Goal: Find specific page/section: Find specific page/section

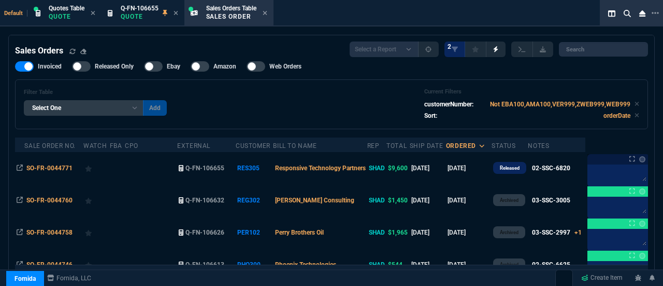
select select "12: [PERSON_NAME]"
select select
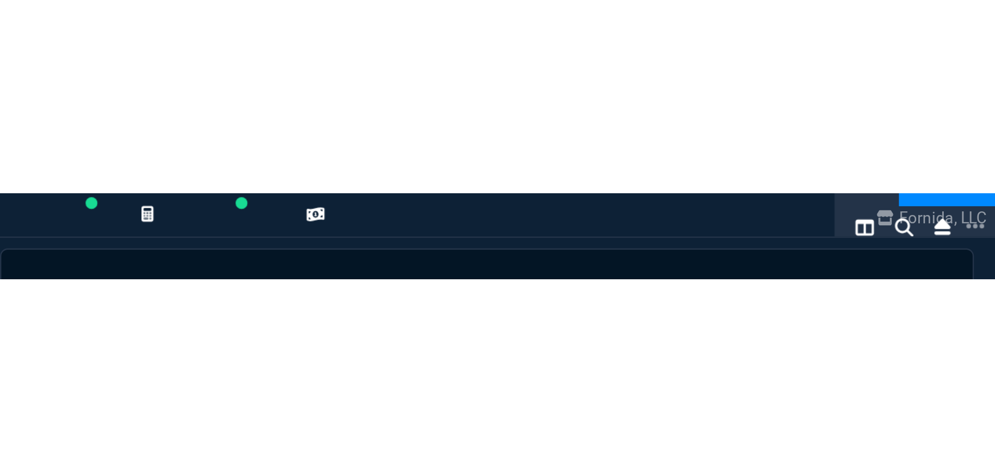
scroll to position [605, 0]
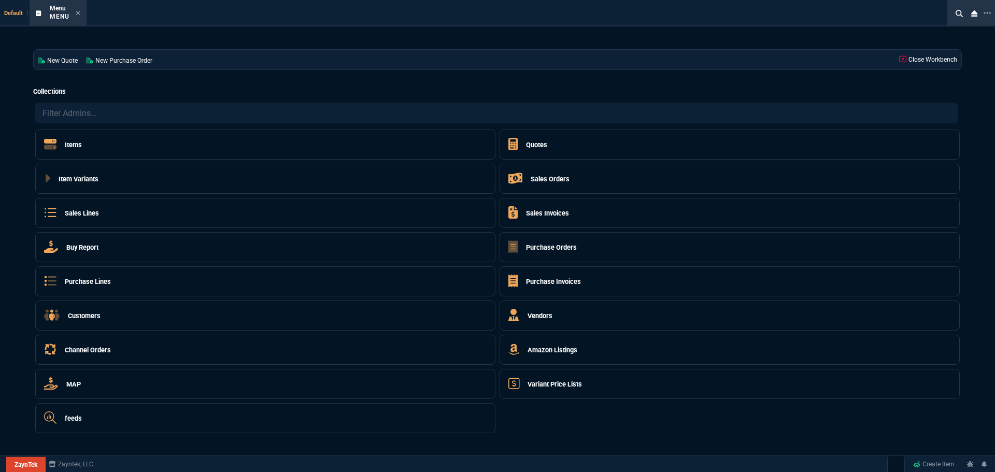
select select "12: [PERSON_NAME]"
